Goal: Task Accomplishment & Management: Manage account settings

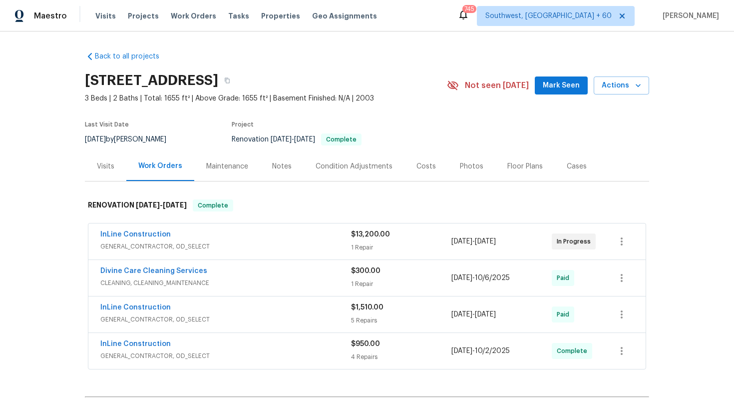
click at [260, 355] on span "GENERAL_CONTRACTOR, OD_SELECT" at bounding box center [225, 356] width 251 height 10
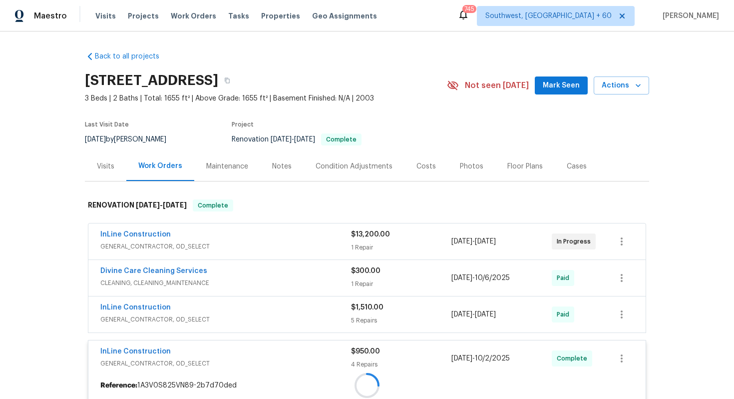
scroll to position [165, 0]
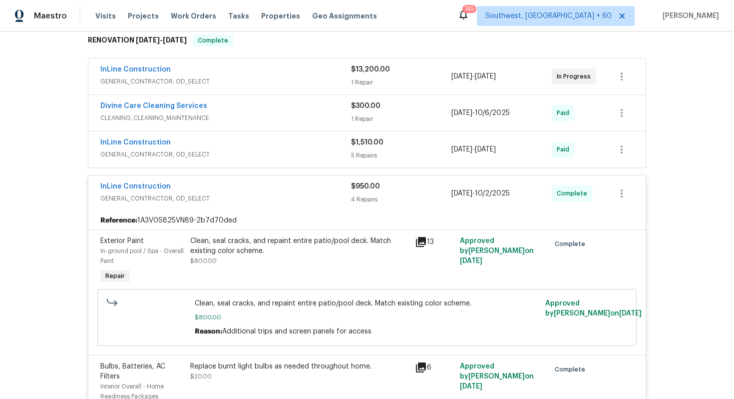
click at [209, 133] on div "InLine Construction GENERAL_CONTRACTOR, OD_SELECT $1,510.00 5 Repairs [DATE] - …" at bounding box center [366, 149] width 557 height 36
click at [210, 138] on div "InLine Construction" at bounding box center [225, 143] width 251 height 12
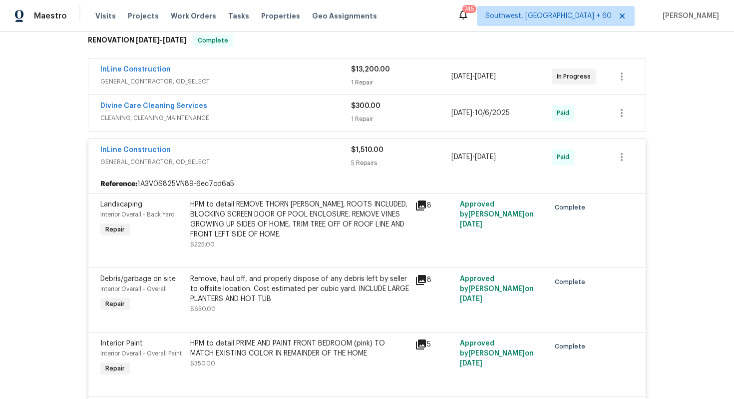
click at [216, 113] on span "CLEANING, CLEANING_MAINTENANCE" at bounding box center [225, 118] width 251 height 10
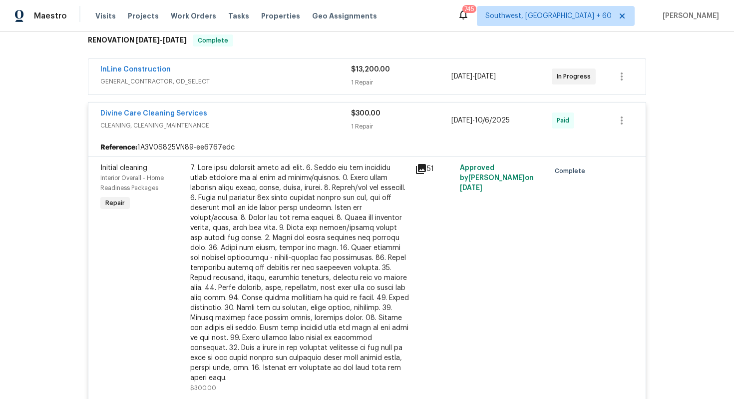
click at [194, 74] on div "InLine Construction" at bounding box center [225, 70] width 251 height 12
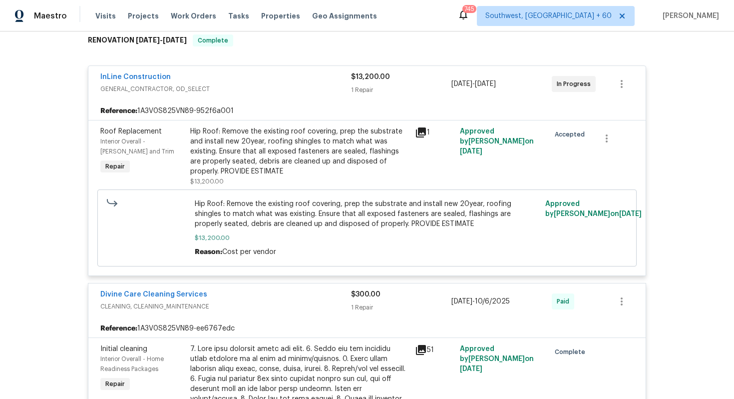
click at [286, 155] on div "Hip Roof: Remove the existing roof covering, prep the substrate and install new…" at bounding box center [299, 151] width 219 height 50
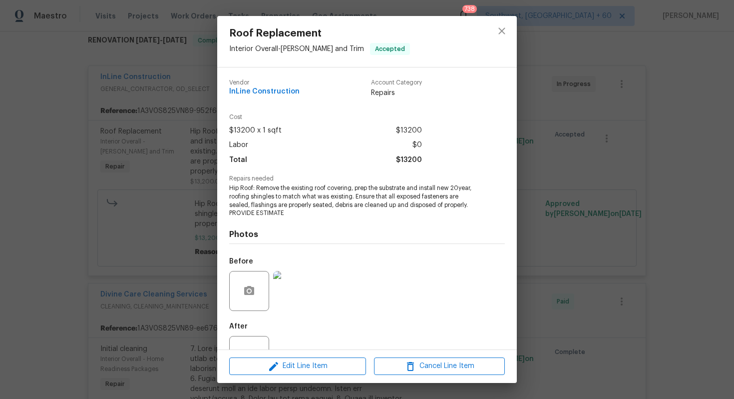
click at [189, 186] on div "Roof Replacement Interior Overall - [PERSON_NAME] and Trim Accepted Vendor InLi…" at bounding box center [367, 199] width 734 height 399
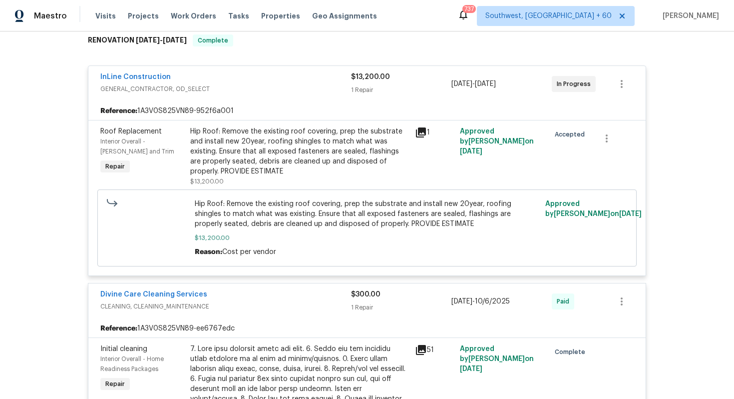
scroll to position [143, 0]
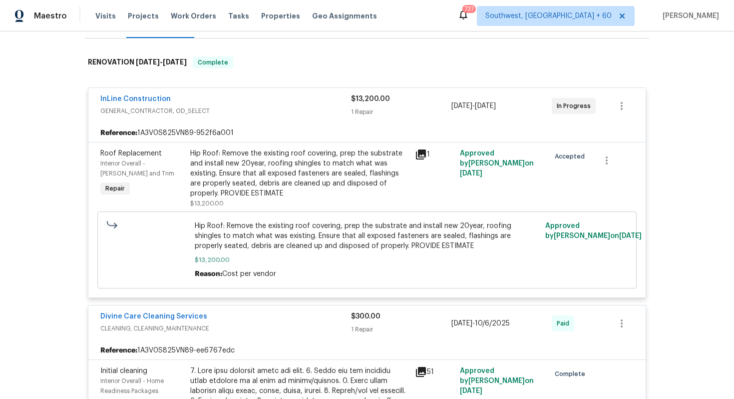
click at [254, 156] on div "Hip Roof: Remove the existing roof covering, prep the substrate and install new…" at bounding box center [299, 173] width 219 height 50
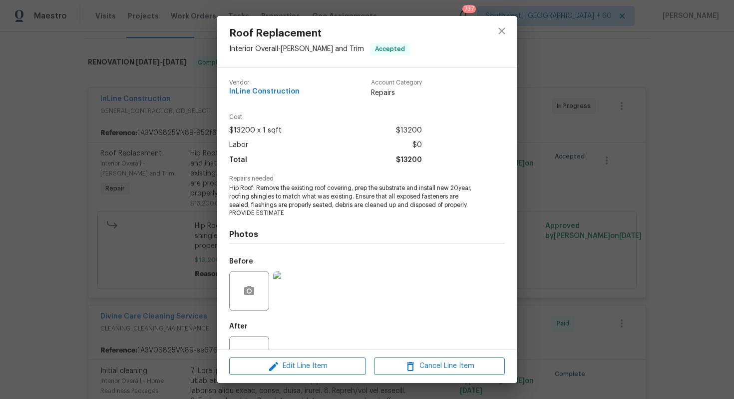
click at [299, 295] on img at bounding box center [293, 291] width 40 height 40
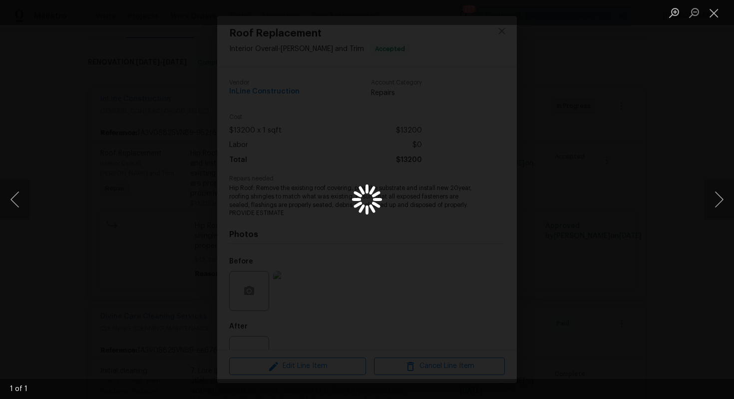
click at [551, 204] on div "Lightbox" at bounding box center [367, 199] width 734 height 399
click at [726, 10] on ul "Lightbox" at bounding box center [699, 12] width 70 height 25
click at [719, 14] on button "Close lightbox" at bounding box center [714, 12] width 20 height 17
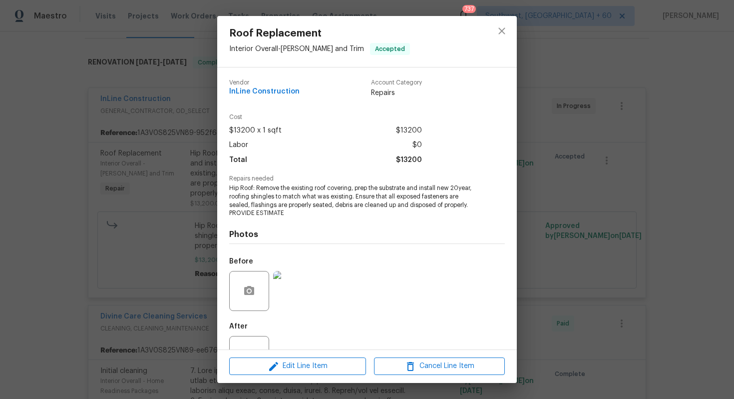
click at [597, 130] on div "Roof Replacement Interior Overall - [PERSON_NAME] and Trim Accepted Vendor InLi…" at bounding box center [367, 199] width 734 height 399
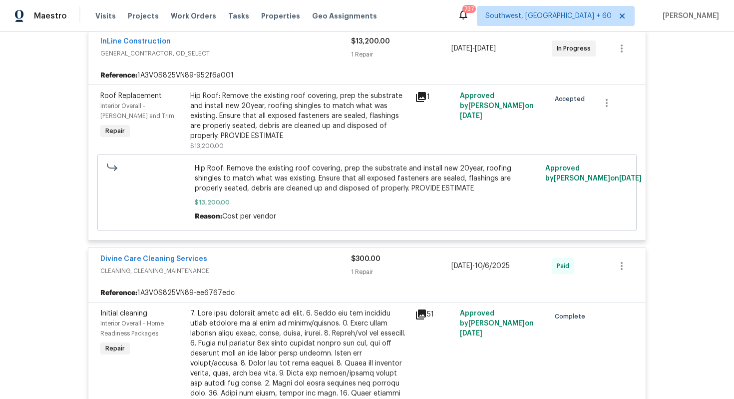
scroll to position [216, 0]
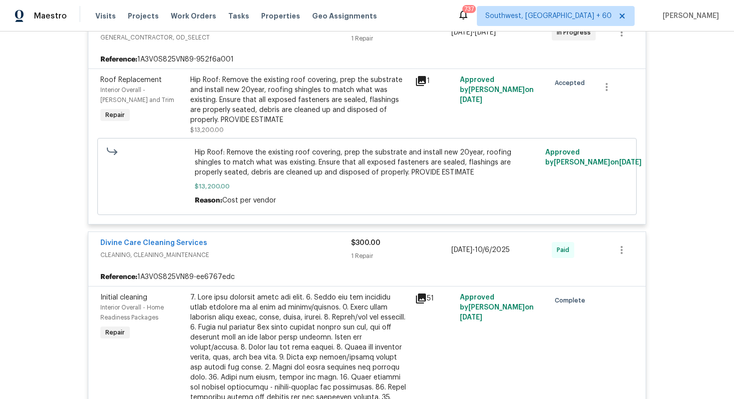
click at [252, 245] on div "Divine Care Cleaning Services" at bounding box center [225, 244] width 251 height 12
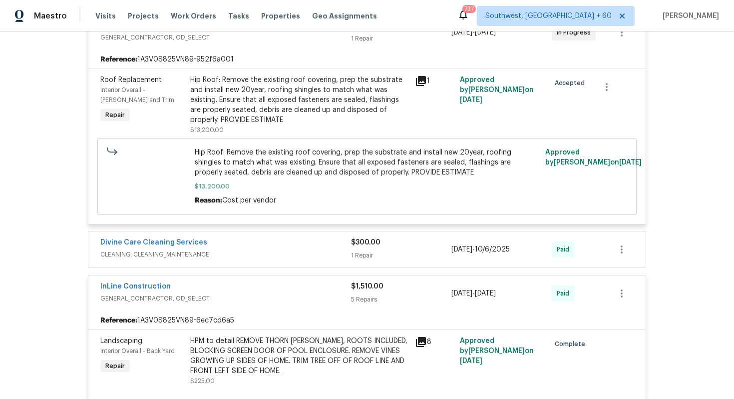
click at [250, 292] on div "InLine Construction" at bounding box center [225, 287] width 251 height 12
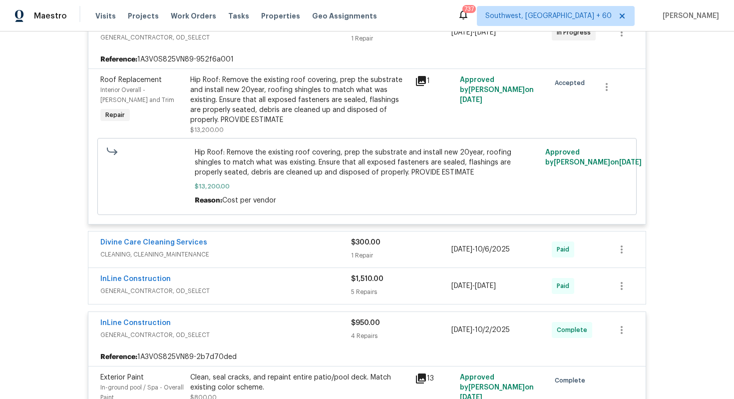
click at [250, 292] on span "GENERAL_CONTRACTOR, OD_SELECT" at bounding box center [225, 291] width 251 height 10
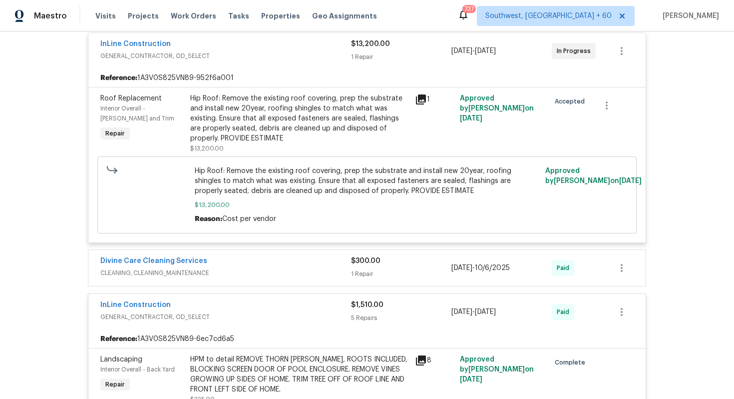
scroll to position [151, 0]
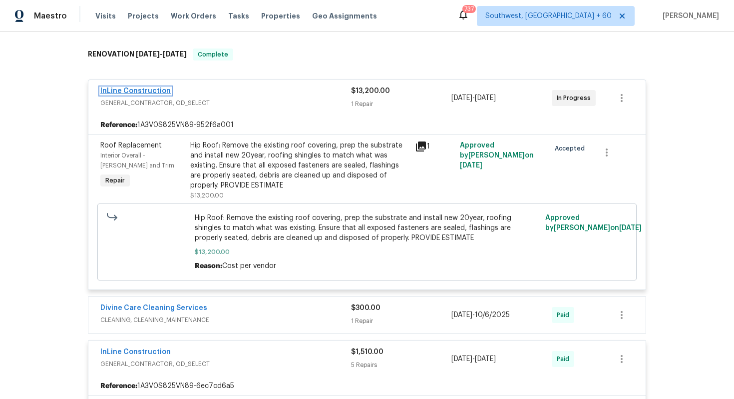
click at [147, 89] on link "InLine Construction" at bounding box center [135, 90] width 70 height 7
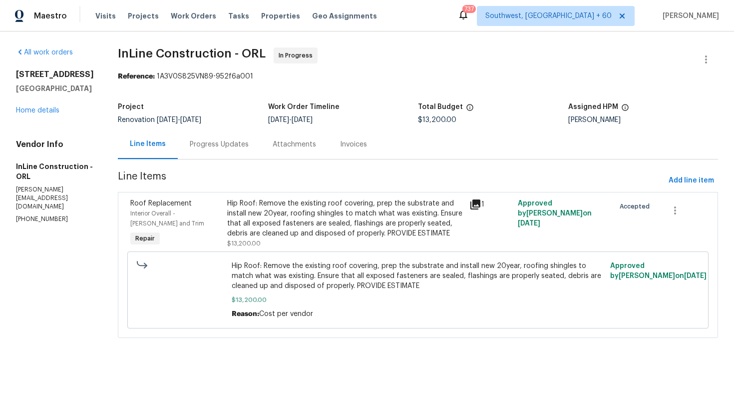
click at [203, 142] on div "Progress Updates" at bounding box center [219, 144] width 59 height 10
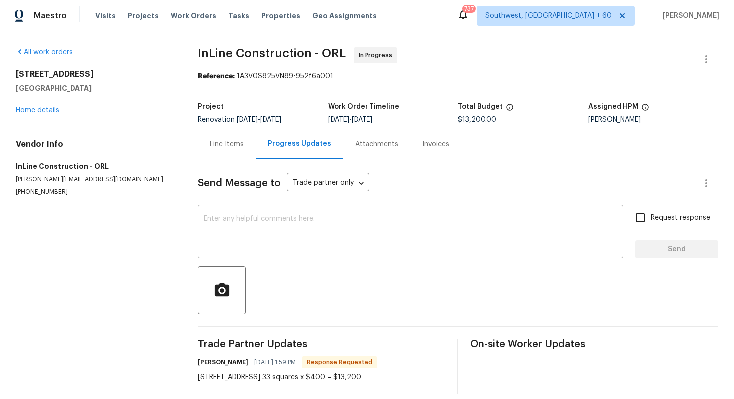
scroll to position [11, 0]
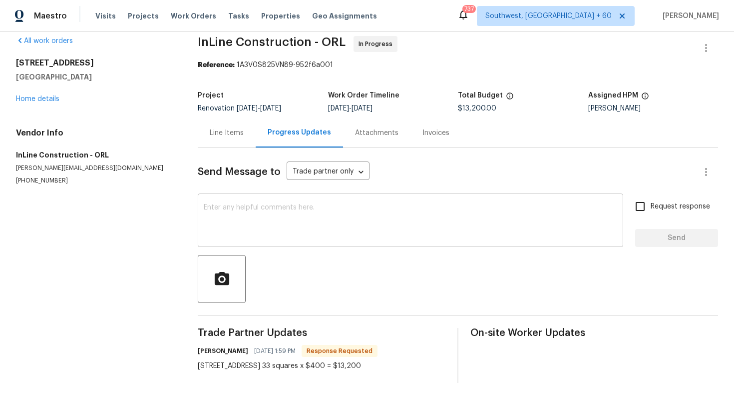
click at [291, 236] on textarea at bounding box center [411, 221] width 414 height 35
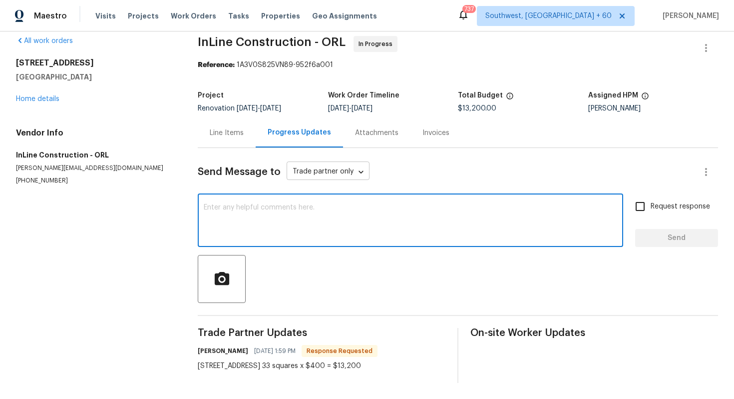
scroll to position [8, 0]
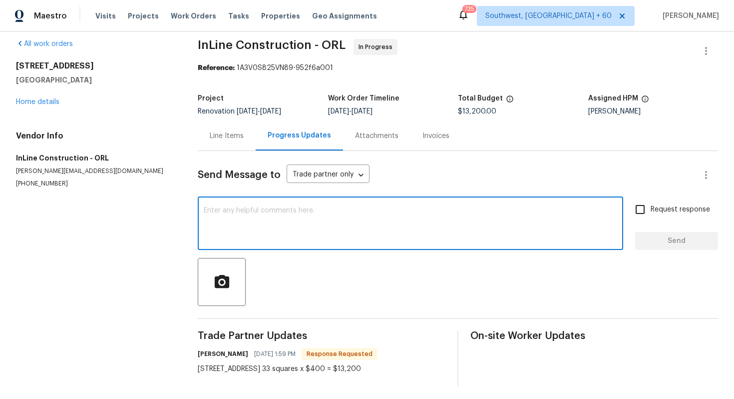
click at [228, 134] on div "Line Items" at bounding box center [227, 136] width 34 height 10
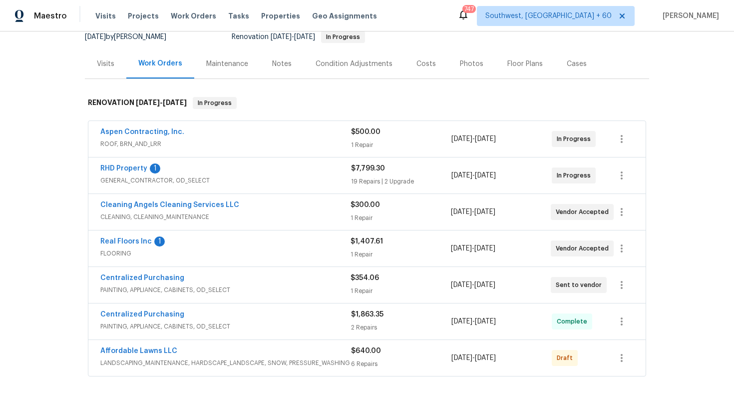
scroll to position [236, 0]
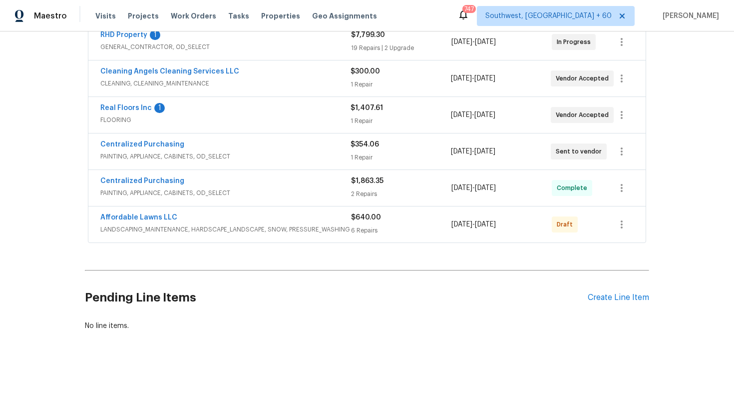
click at [220, 218] on div "Affordable Lawns LLC" at bounding box center [225, 218] width 251 height 12
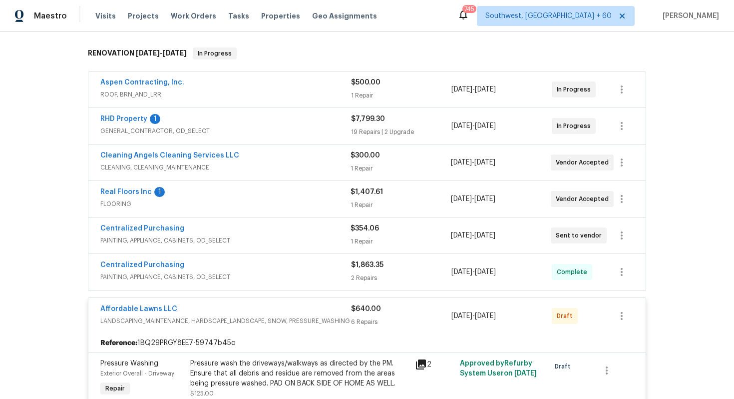
scroll to position [248, 0]
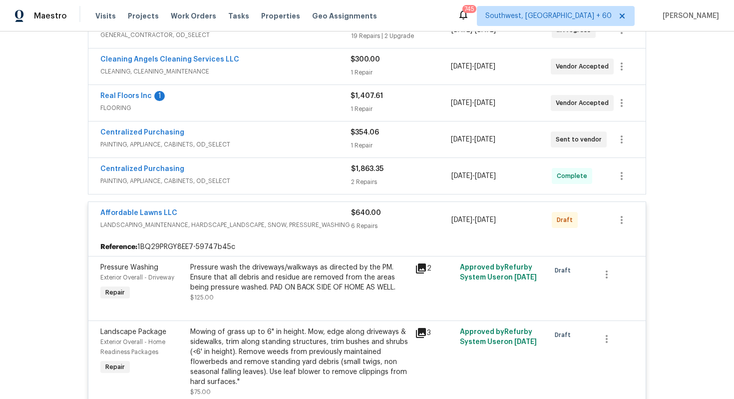
click at [296, 177] on span "PAINTING, APPLIANCE, CABINETS, OD_SELECT" at bounding box center [225, 181] width 251 height 10
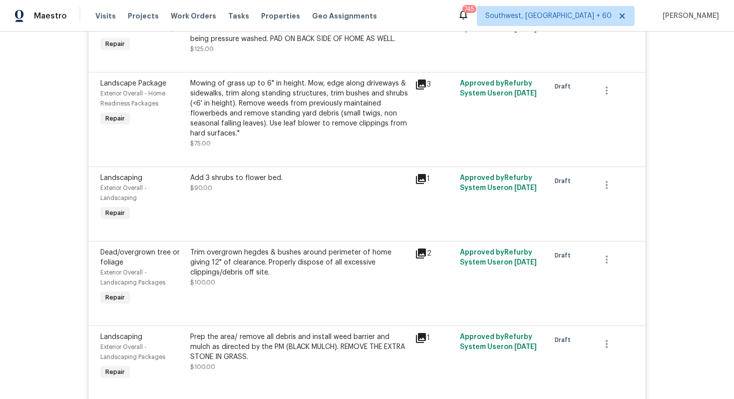
scroll to position [641, 0]
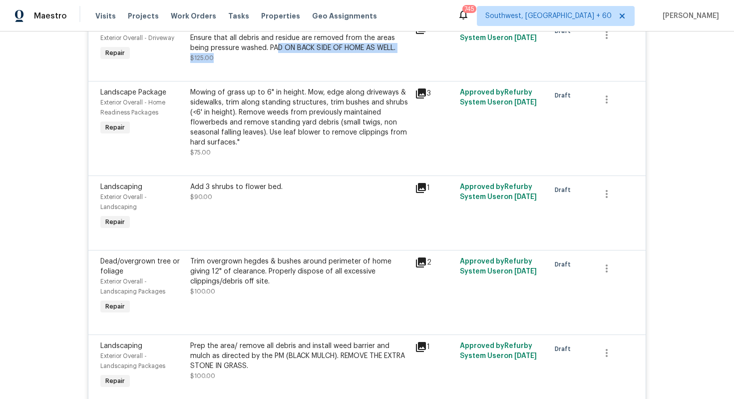
drag, startPoint x: 279, startPoint y: 43, endPoint x: 339, endPoint y: 54, distance: 60.3
click at [339, 54] on div "Pressure wash the driveways/walkways as directed by the PM. Ensure that all deb…" at bounding box center [299, 43] width 219 height 40
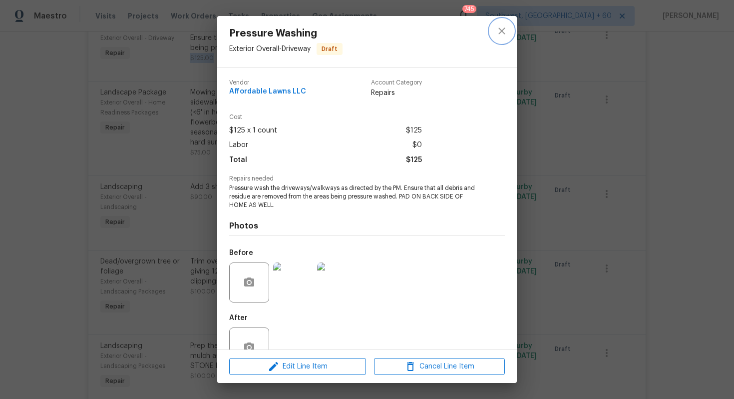
click at [504, 31] on icon "close" at bounding box center [502, 31] width 12 height 12
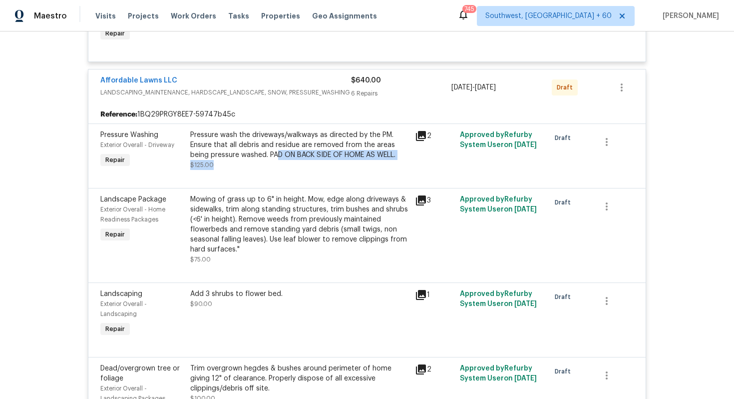
scroll to position [487, 0]
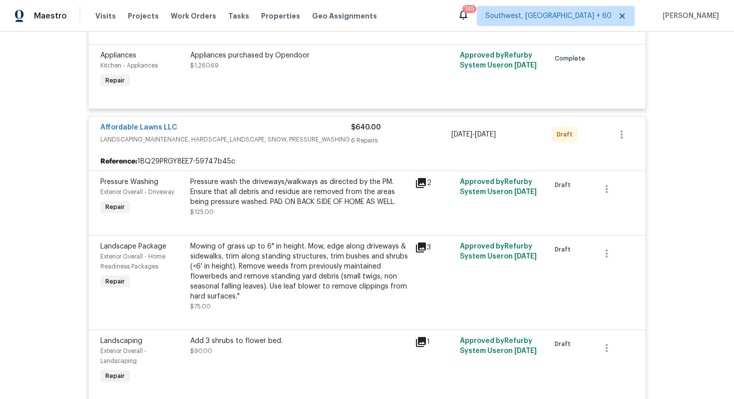
click at [417, 142] on div "6 Repairs" at bounding box center [401, 140] width 100 height 10
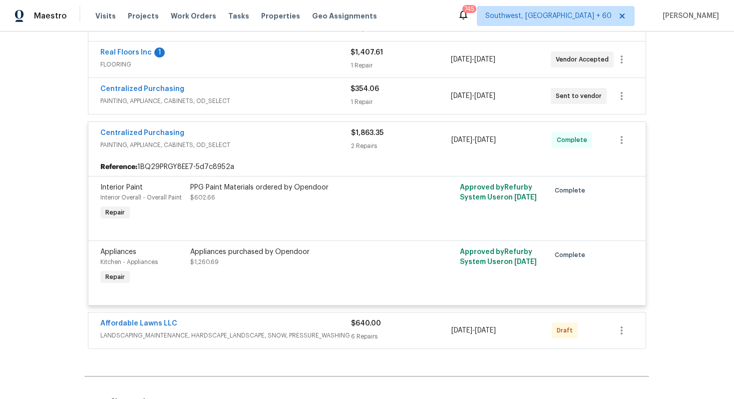
scroll to position [288, 0]
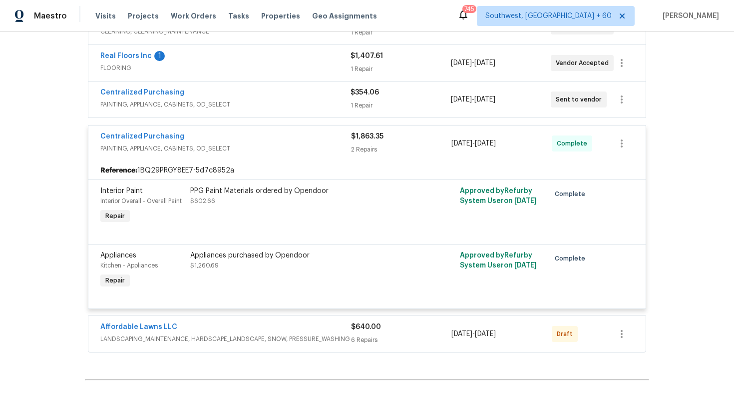
click at [409, 148] on div "2 Repairs" at bounding box center [401, 149] width 100 height 10
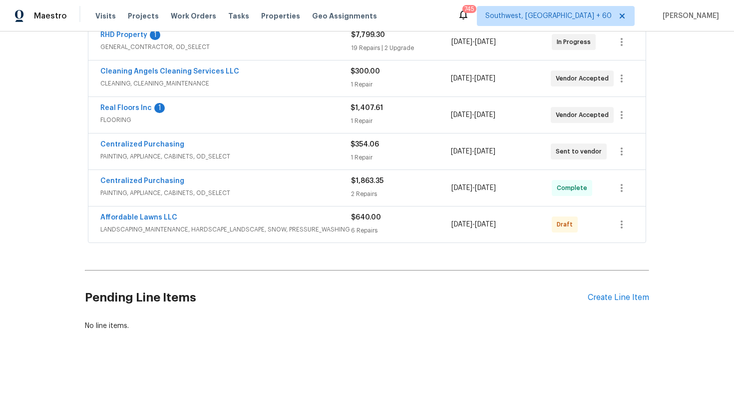
scroll to position [236, 0]
click at [225, 212] on div "Affordable Lawns LLC" at bounding box center [225, 218] width 251 height 12
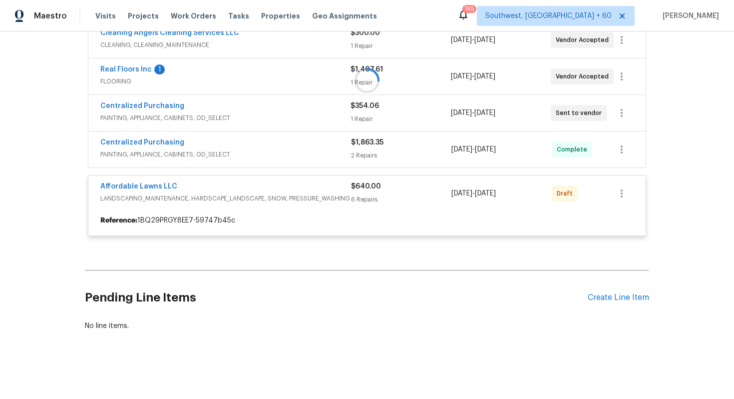
scroll to position [288, 0]
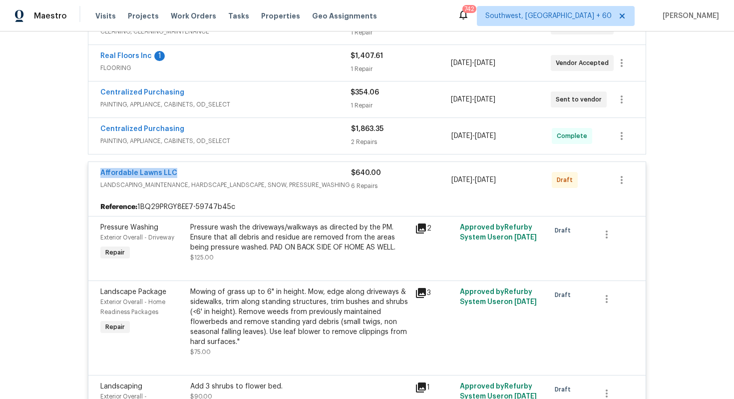
drag, startPoint x: 188, startPoint y: 174, endPoint x: 69, endPoint y: 173, distance: 119.4
click at [69, 173] on div "Back to all projects 3803 Chehaw Dr, Raleigh, NC 27610 3 Beds | 2 1/2 Baths | T…" at bounding box center [367, 214] width 734 height 367
copy link "Affordable Lawns LLC"
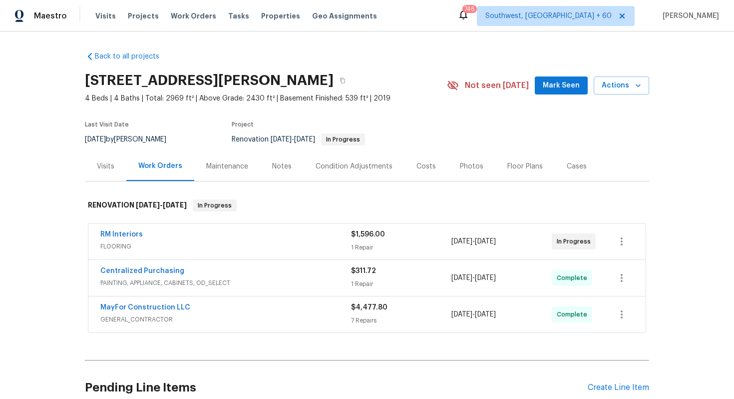
click at [255, 317] on span "GENERAL_CONTRACTOR" at bounding box center [225, 319] width 251 height 10
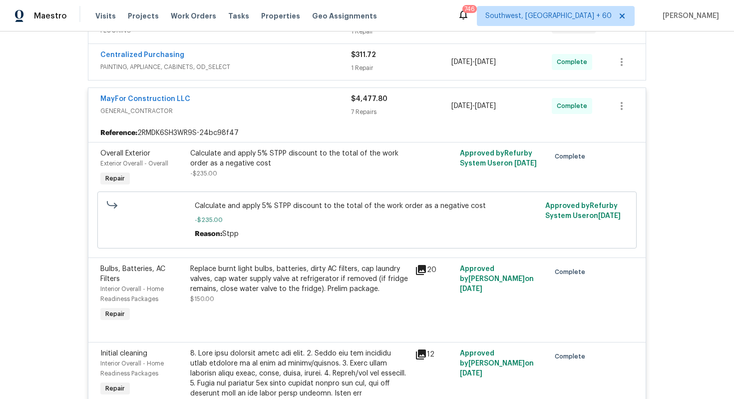
scroll to position [218, 0]
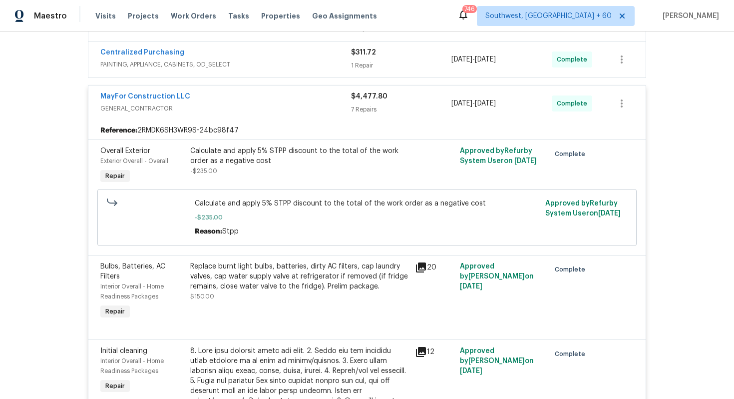
click at [258, 281] on div "Replace burnt light bulbs, batteries, dirty AC filters, cap laundry valves, cap…" at bounding box center [299, 276] width 219 height 30
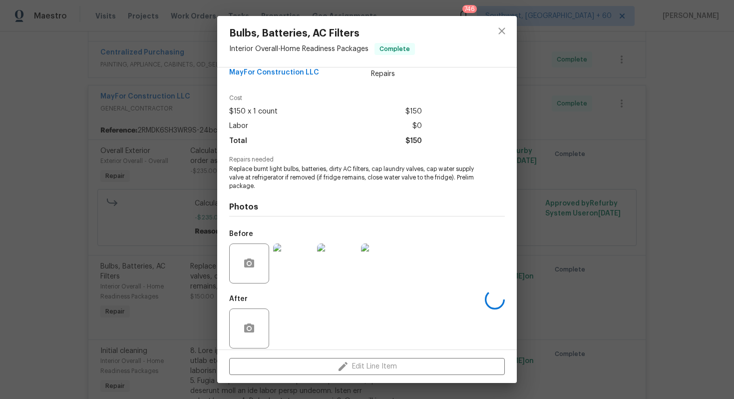
scroll to position [28, 0]
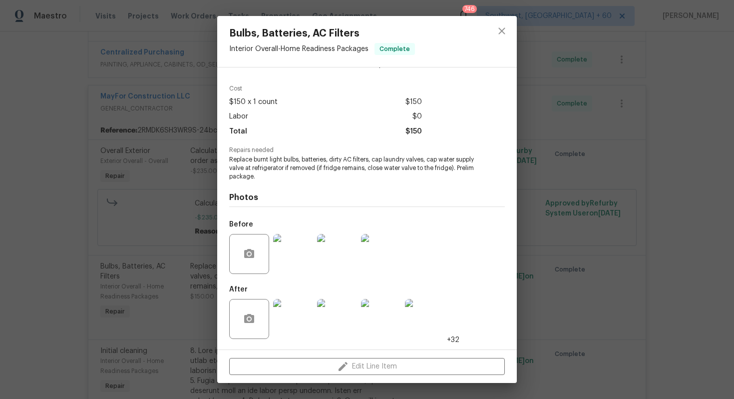
click at [302, 322] on img at bounding box center [293, 319] width 40 height 40
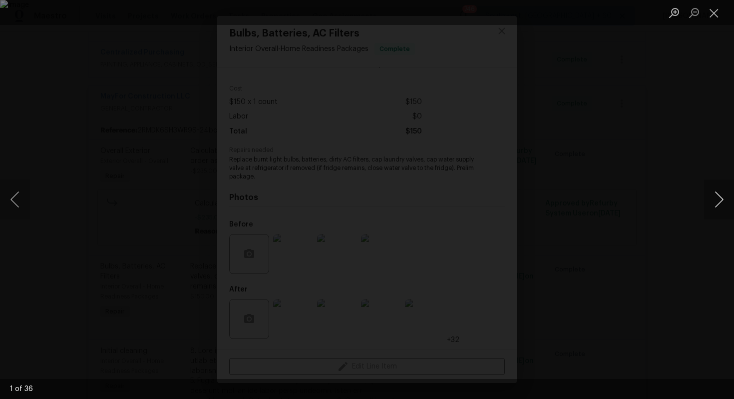
click at [718, 205] on button "Next image" at bounding box center [719, 199] width 30 height 40
click at [722, 18] on button "Close lightbox" at bounding box center [714, 12] width 20 height 17
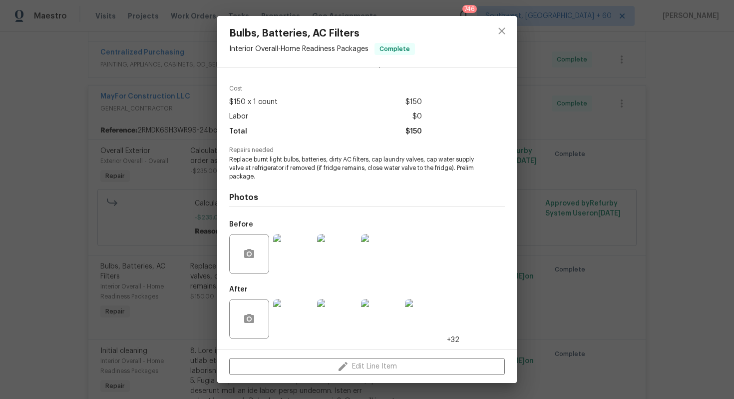
click at [372, 330] on img at bounding box center [381, 319] width 40 height 40
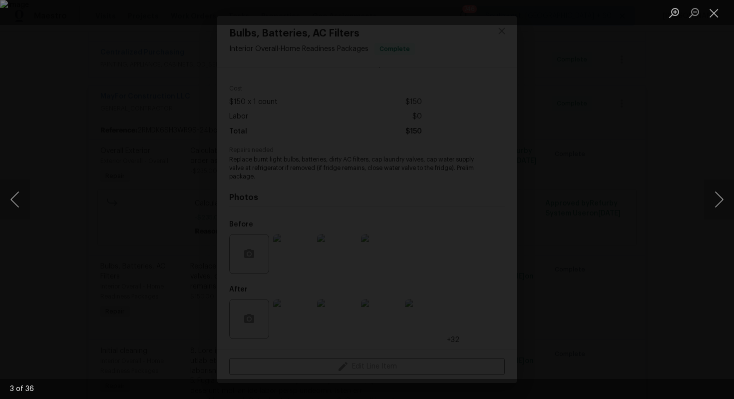
click at [675, 251] on div "Lightbox" at bounding box center [367, 199] width 734 height 399
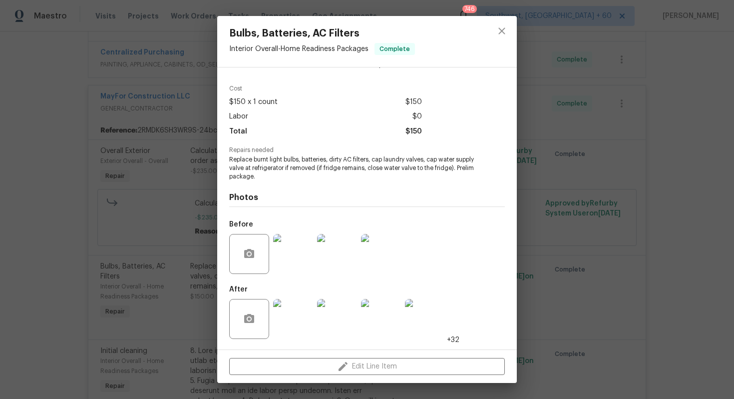
click at [289, 316] on img at bounding box center [293, 319] width 40 height 40
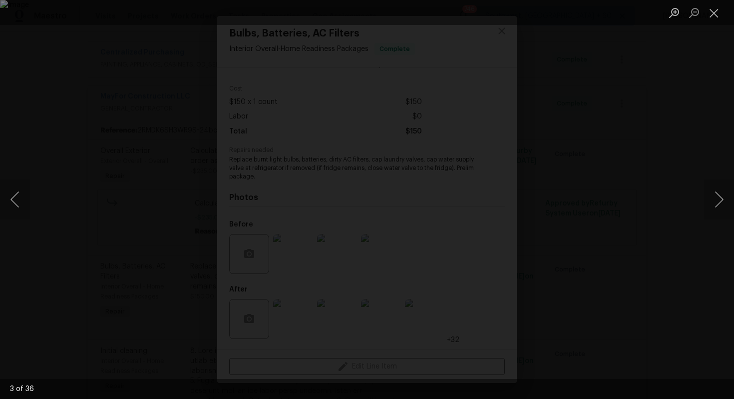
click at [720, 30] on div "Lightbox" at bounding box center [367, 199] width 734 height 399
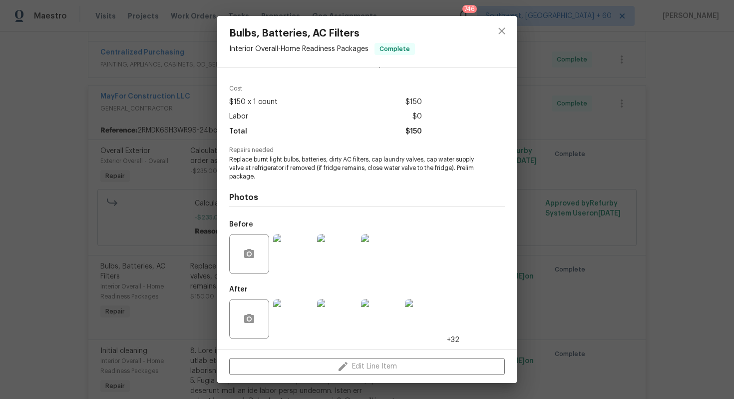
click at [528, 250] on div "Bulbs, Batteries, AC Filters Interior Overall - Home Readiness Packages Complet…" at bounding box center [367, 199] width 734 height 399
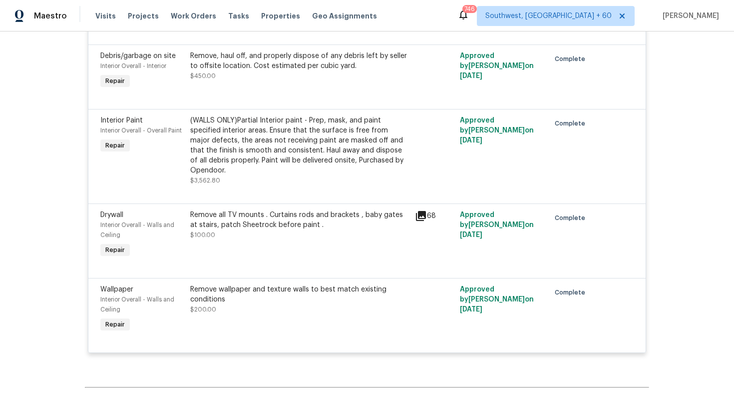
scroll to position [154, 0]
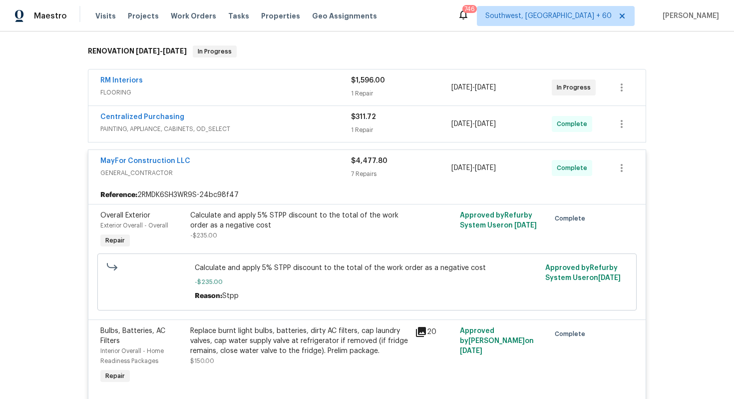
click at [273, 213] on div "Calculate and apply 5% STPP discount to the total of the work order as a negati…" at bounding box center [299, 220] width 219 height 20
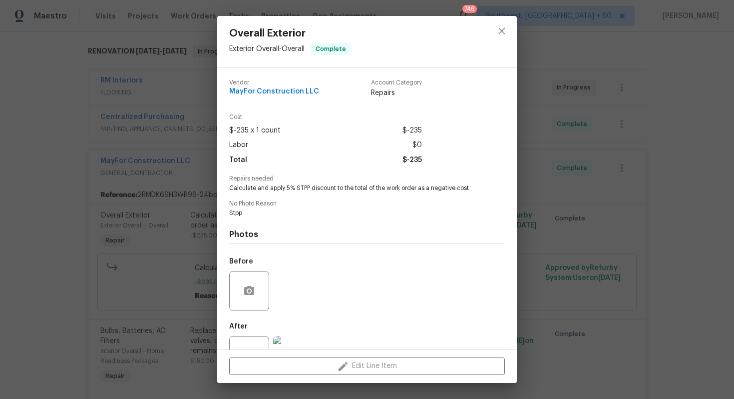
scroll to position [36, 0]
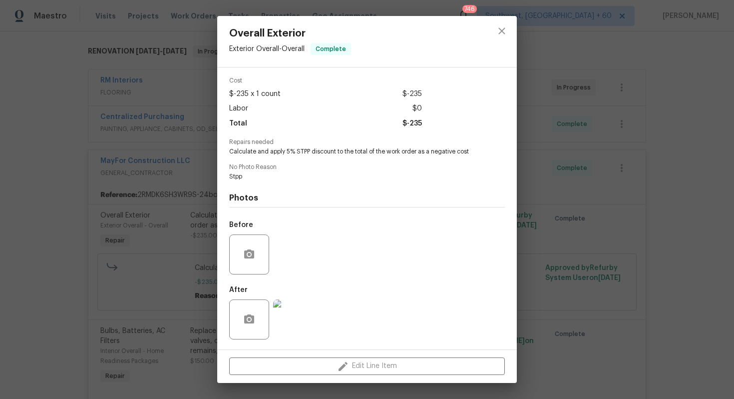
click at [312, 309] on img at bounding box center [293, 319] width 40 height 40
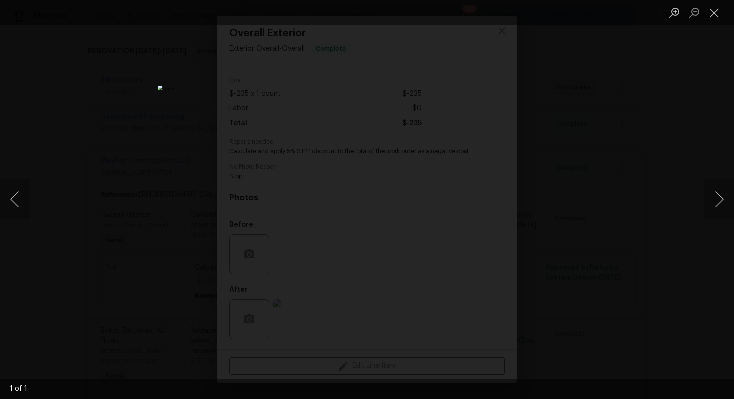
click at [569, 257] on div "Lightbox" at bounding box center [367, 199] width 734 height 399
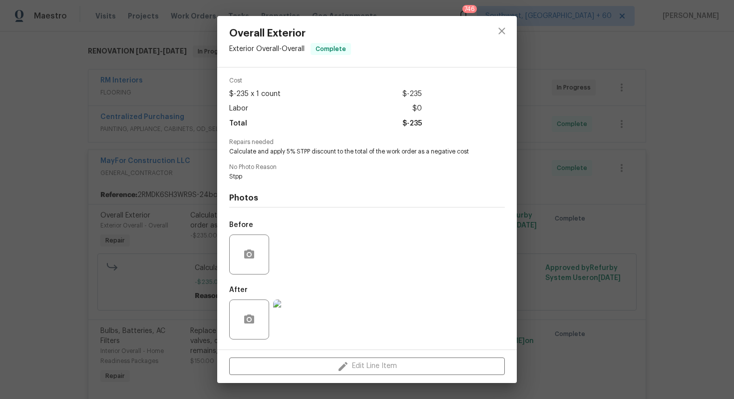
click at [626, 149] on div "Overall Exterior Exterior Overall - Overall Complete Vendor MayFor Construction…" at bounding box center [367, 199] width 734 height 399
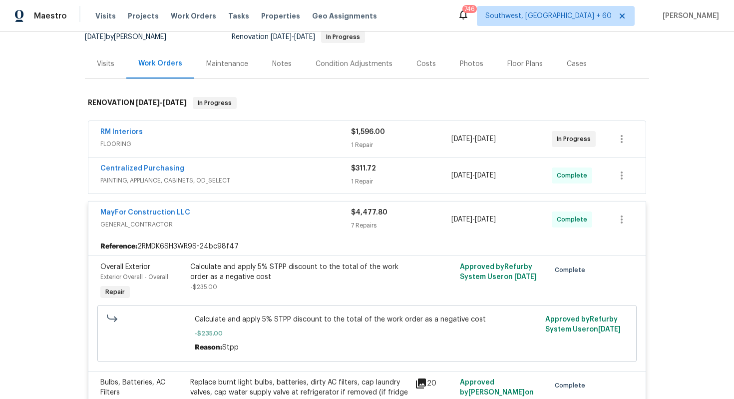
scroll to position [0, 0]
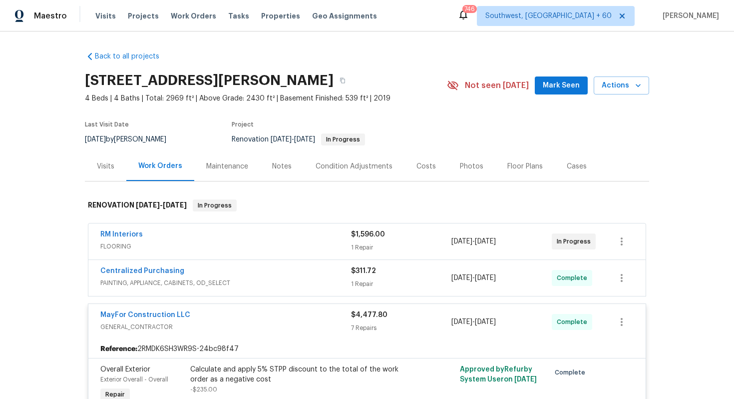
click at [303, 247] on span "FLOORING" at bounding box center [225, 246] width 251 height 10
